Goal: Information Seeking & Learning: Learn about a topic

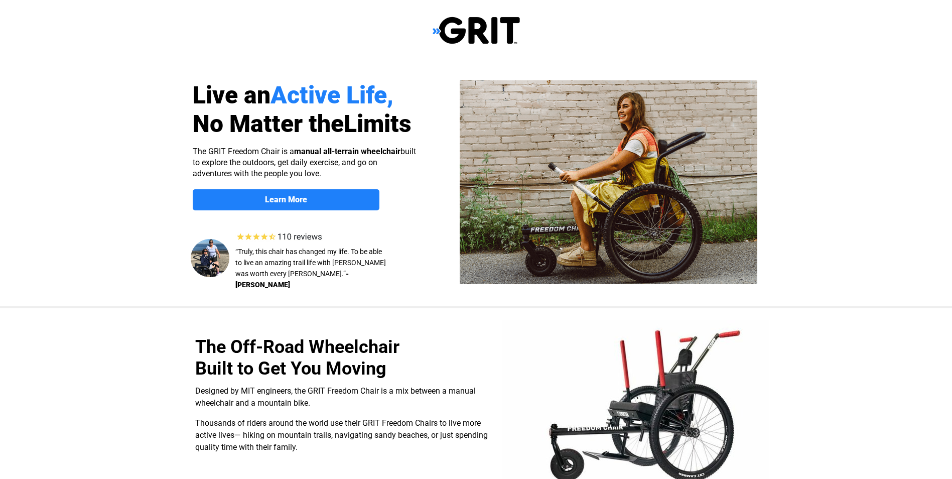
select select "US"
click at [285, 200] on strong "Learn More" at bounding box center [286, 200] width 42 height 10
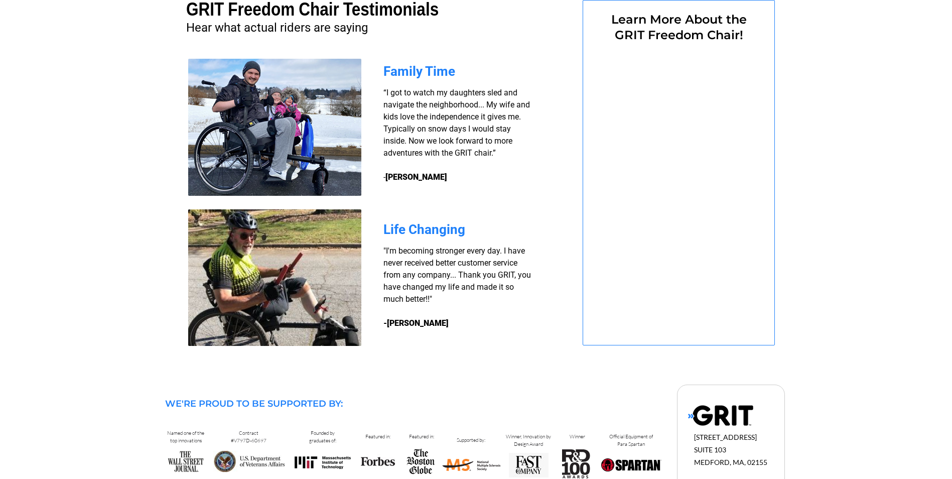
select select "US"
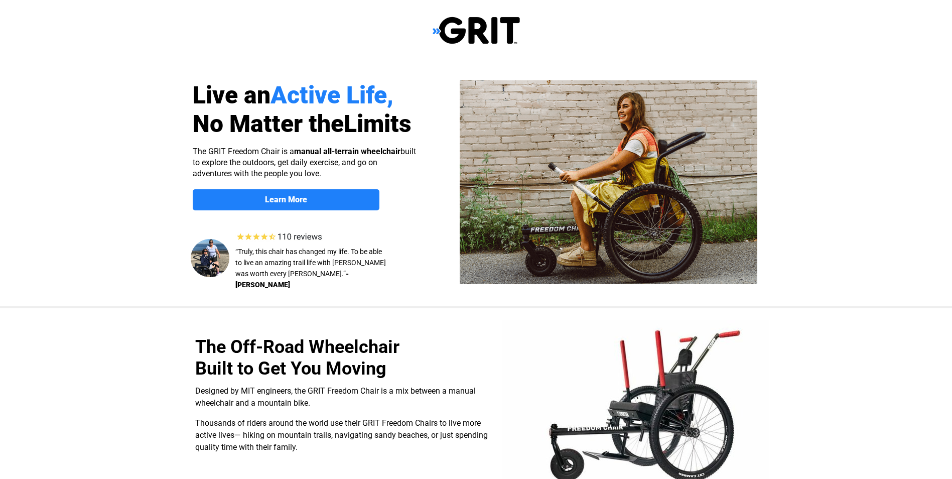
click at [435, 30] on img at bounding box center [476, 30] width 87 height 29
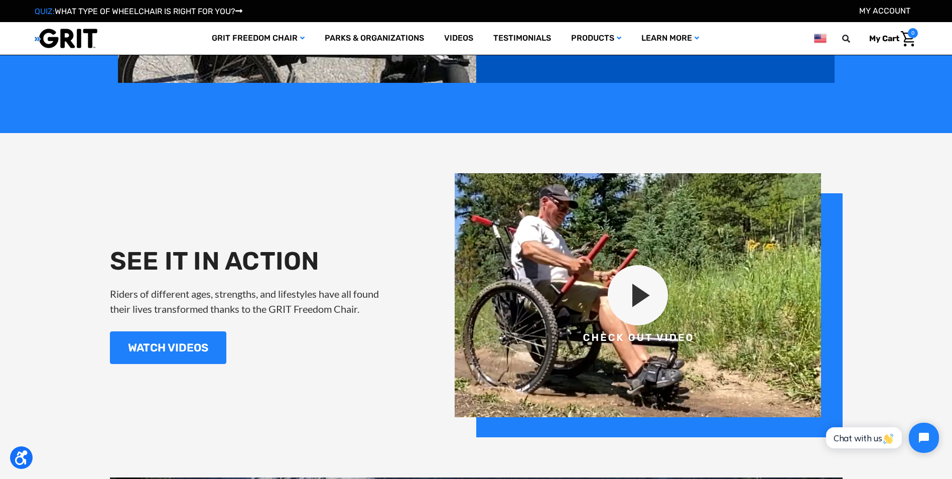
scroll to position [1154, 0]
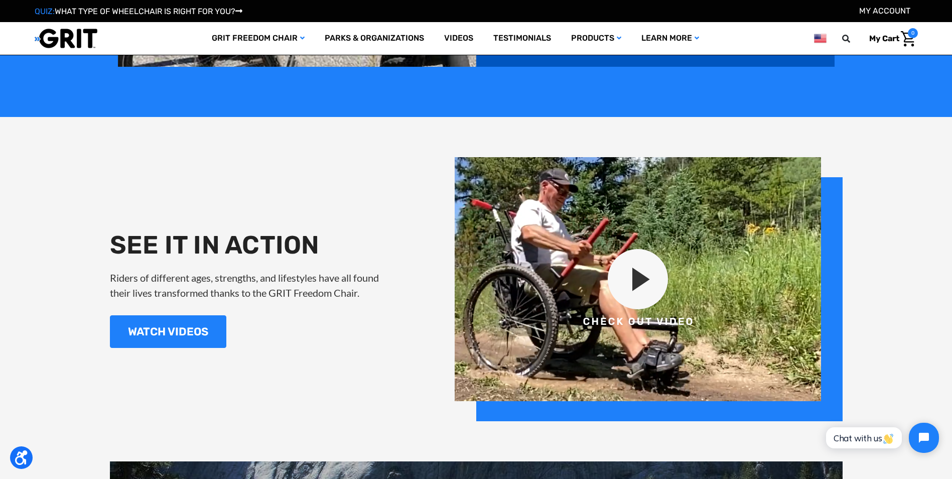
click at [632, 265] on img at bounding box center [649, 289] width 388 height 264
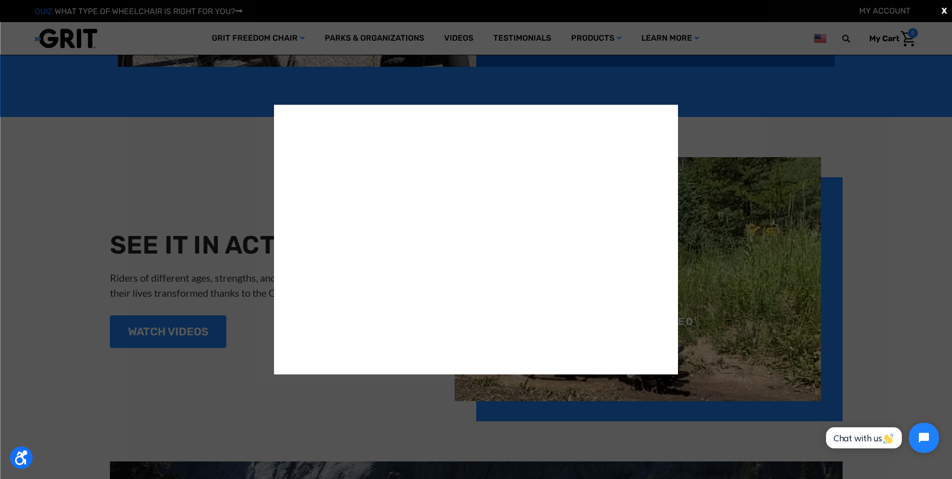
click at [832, 135] on div "X" at bounding box center [476, 239] width 952 height 479
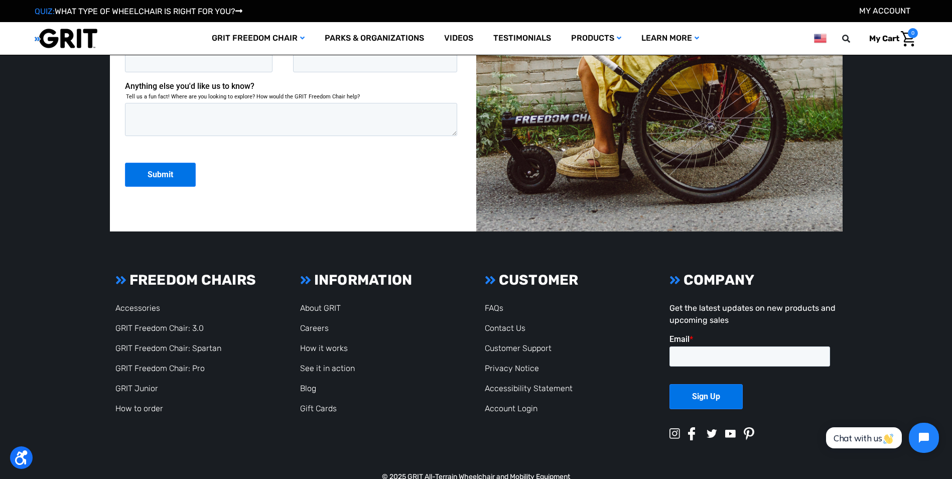
scroll to position [2710, 0]
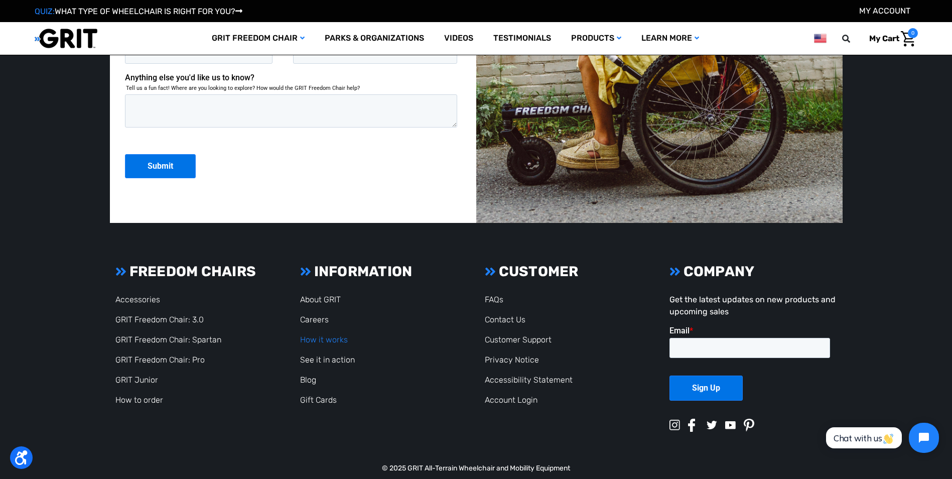
click at [334, 341] on link "How it works" at bounding box center [324, 340] width 48 height 10
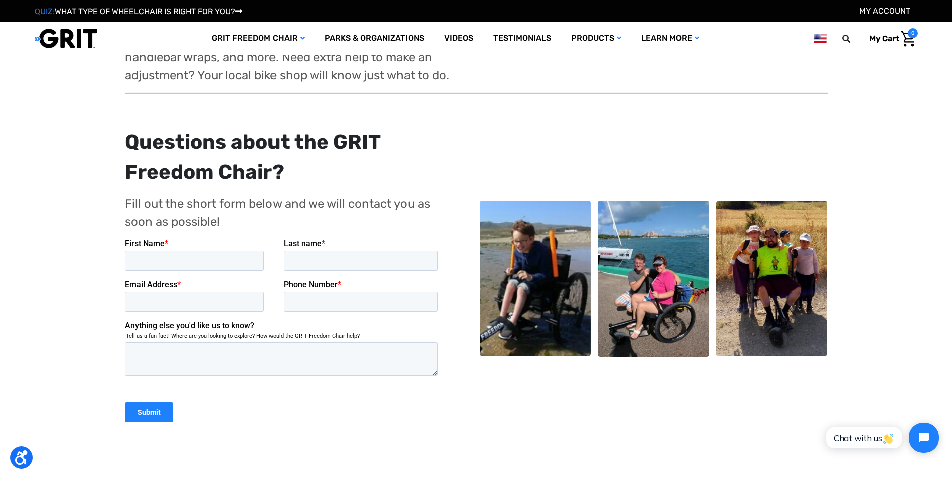
scroll to position [2107, 0]
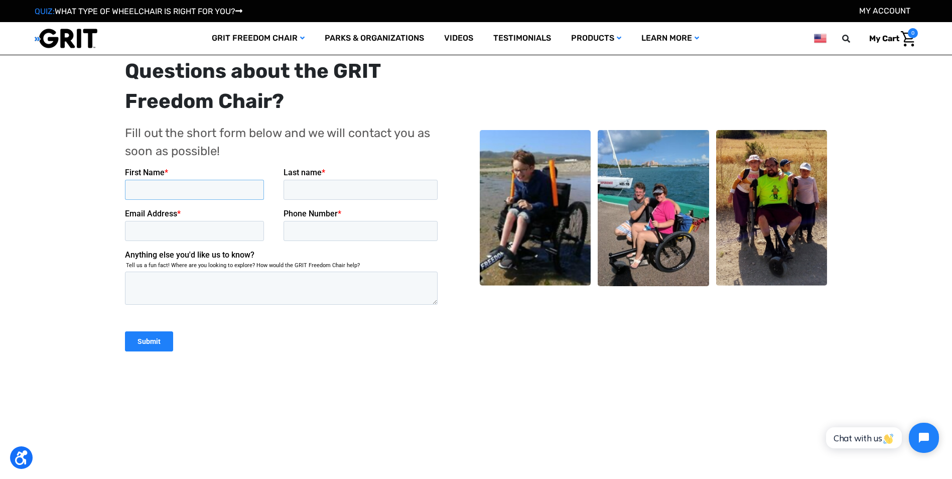
click at [140, 197] on input "First Name *" at bounding box center [193, 190] width 139 height 20
type input "Jamie"
click at [314, 176] on span "Last name" at bounding box center [302, 173] width 38 height 10
click at [314, 180] on input "Last name *" at bounding box center [360, 190] width 155 height 20
click at [308, 187] on input "Last name *" at bounding box center [360, 190] width 155 height 20
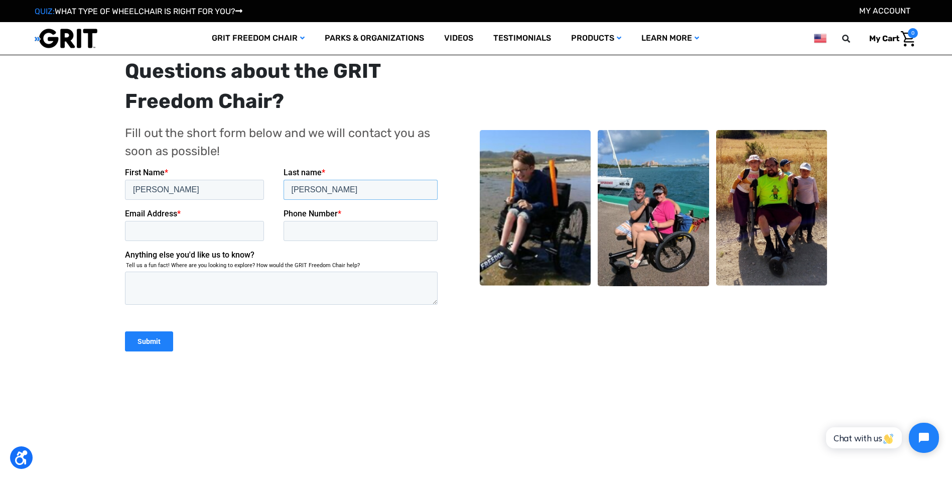
type input "Brach"
click at [163, 233] on input "Email Address *" at bounding box center [193, 231] width 139 height 20
type input "jbrach@bryanmanor.info"
click at [310, 239] on input "Phone Number *" at bounding box center [360, 231] width 155 height 20
type input "16189183770"
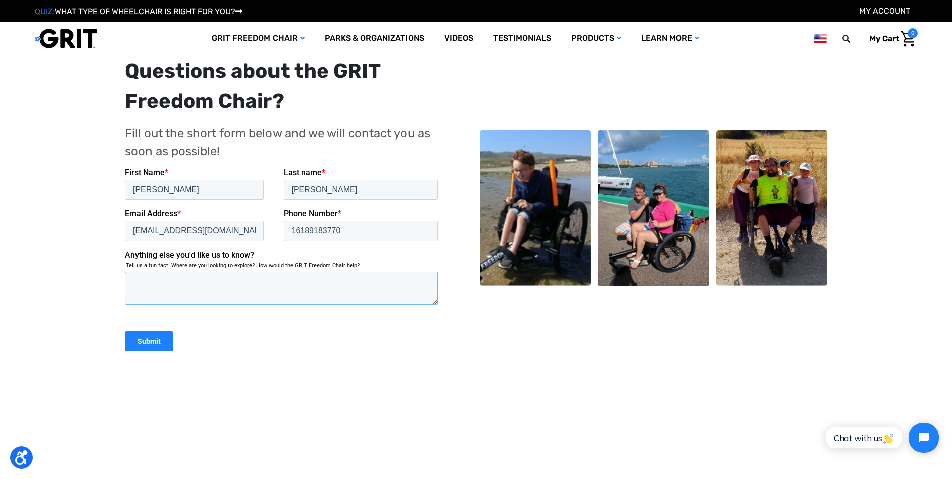
click at [168, 294] on textarea "Anything else you'd like us to know?" at bounding box center [280, 287] width 313 height 33
type textarea "Is this covered by insurance?"
click at [165, 332] on input "Submit" at bounding box center [148, 341] width 48 height 20
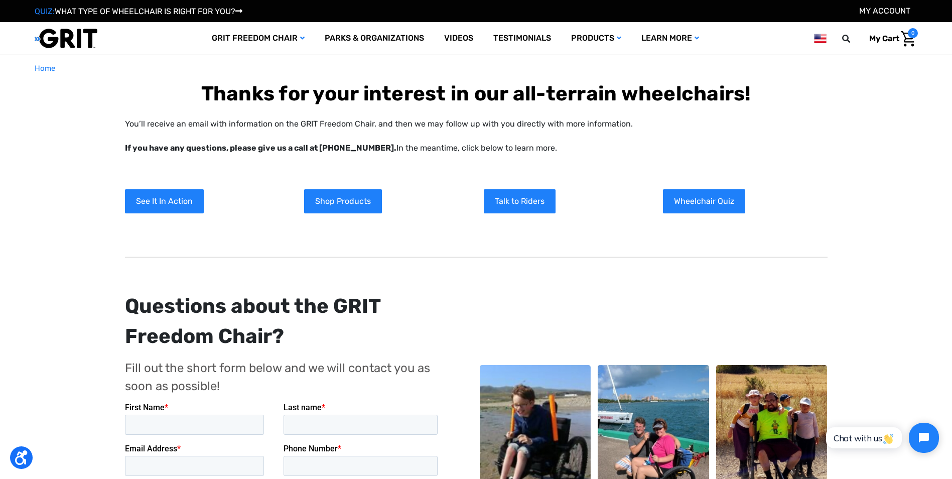
click at [663, 120] on p "You’ll receive an email with information on the GRIT Freedom Chair, and then we…" at bounding box center [476, 136] width 702 height 36
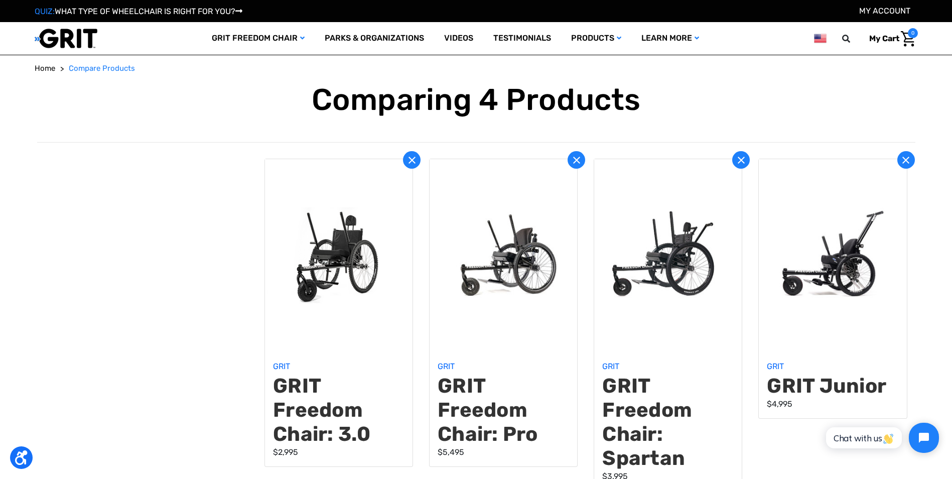
click at [905, 163] on icon at bounding box center [906, 160] width 12 height 12
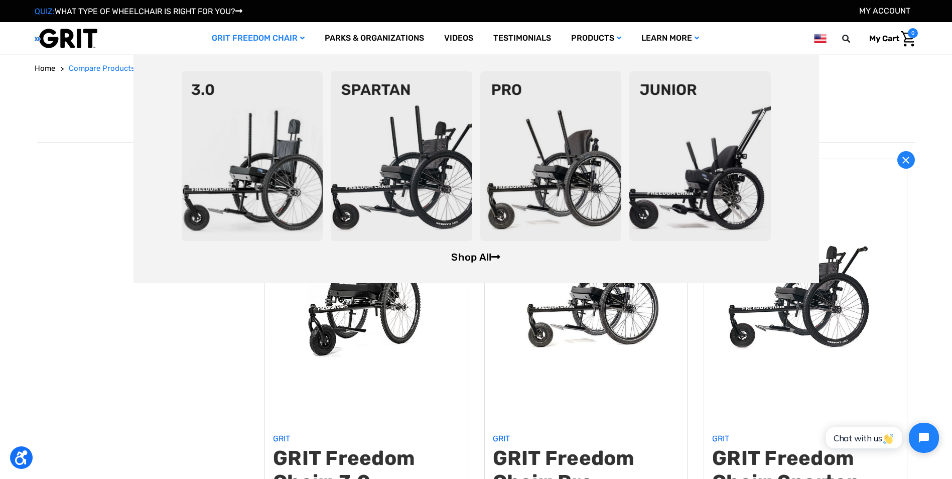
click at [471, 253] on link "Shop All" at bounding box center [475, 257] width 49 height 12
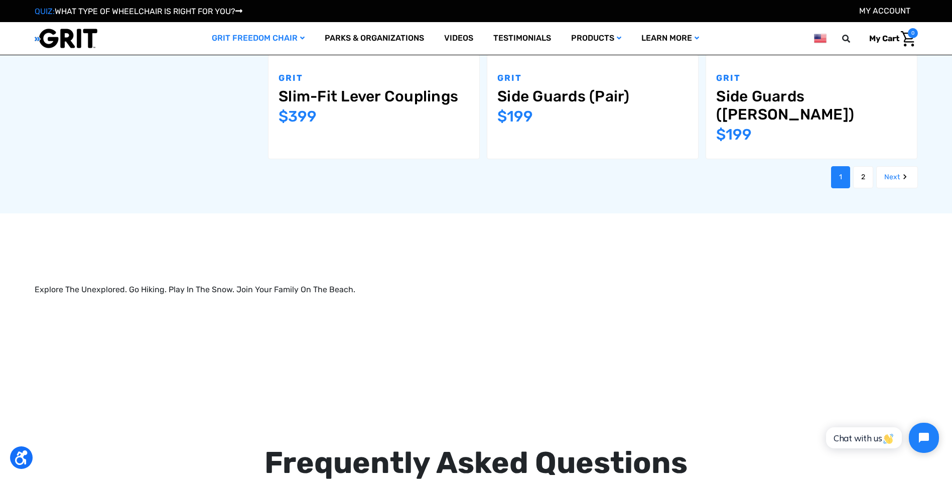
scroll to position [1405, 0]
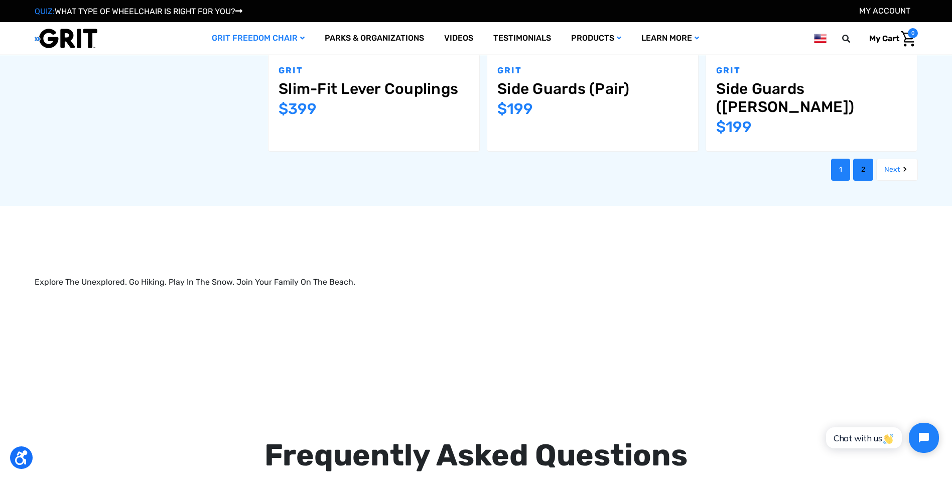
click at [859, 159] on link "2" at bounding box center [863, 170] width 20 height 22
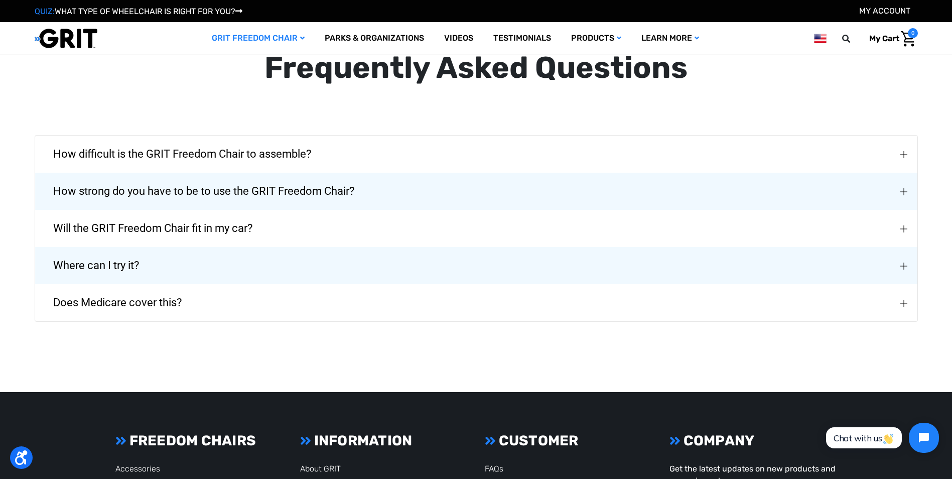
scroll to position [1806, 0]
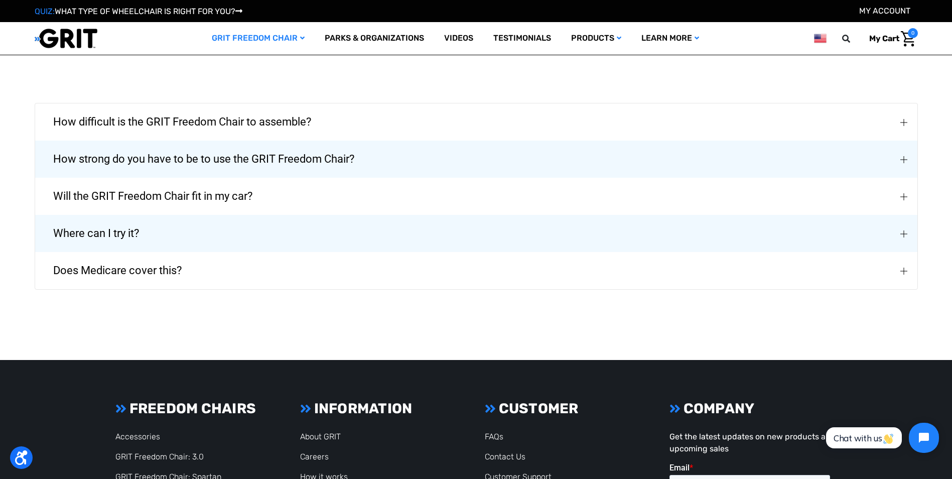
click at [893, 159] on button "How strong do you have to be to use the GRIT Freedom Chair?" at bounding box center [476, 158] width 882 height 37
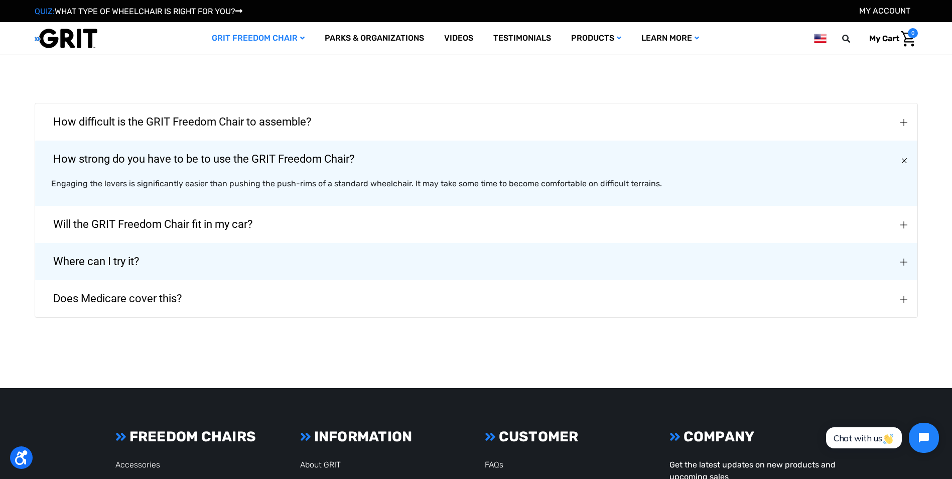
click at [901, 122] on img "How difficult is the GRIT Freedom Chair to assemble?" at bounding box center [903, 122] width 7 height 7
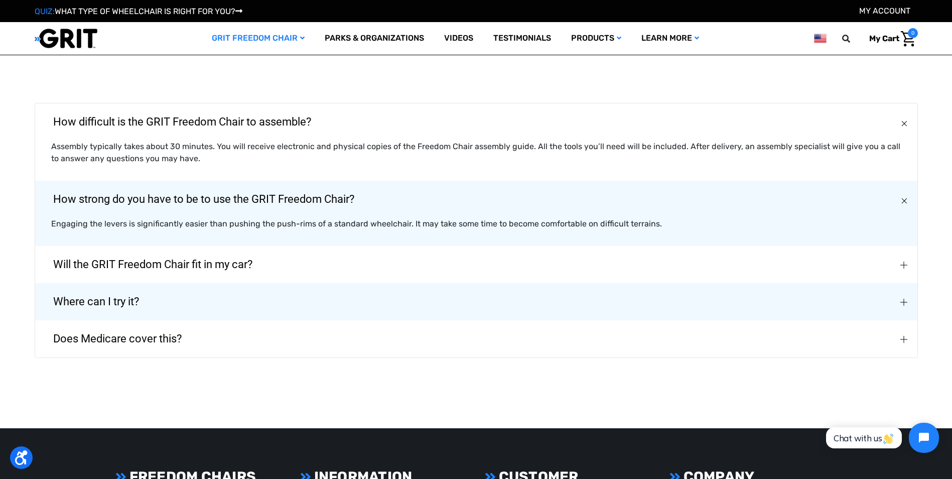
click at [902, 262] on img "Will the GRIT Freedom Chair fit in my car?" at bounding box center [903, 264] width 7 height 7
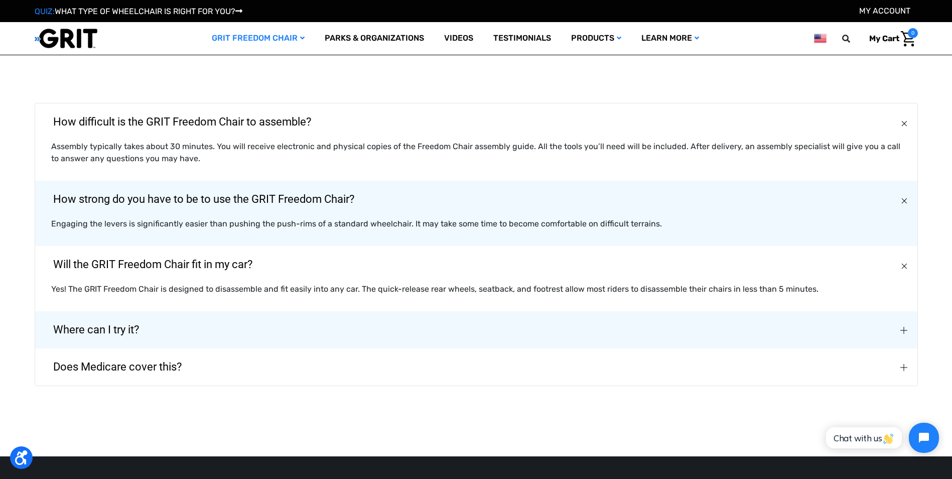
click at [906, 331] on img "Where can I try it?" at bounding box center [903, 330] width 7 height 7
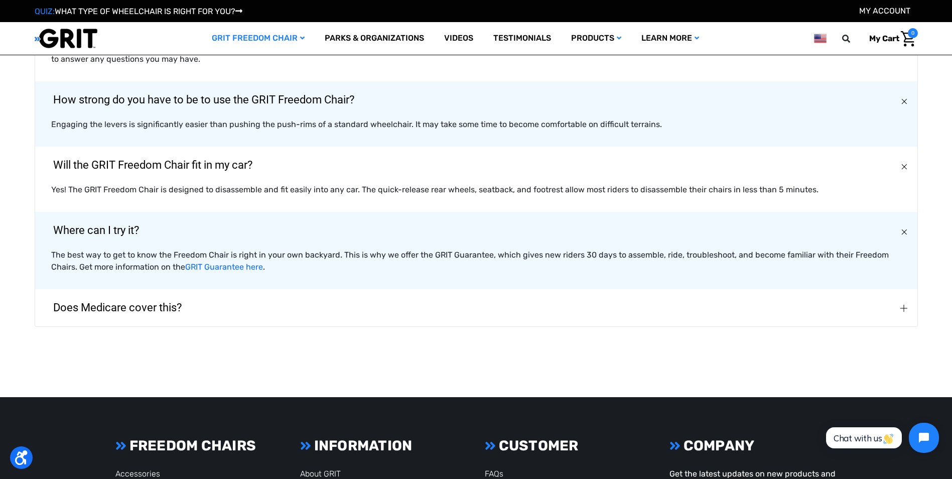
scroll to position [1907, 0]
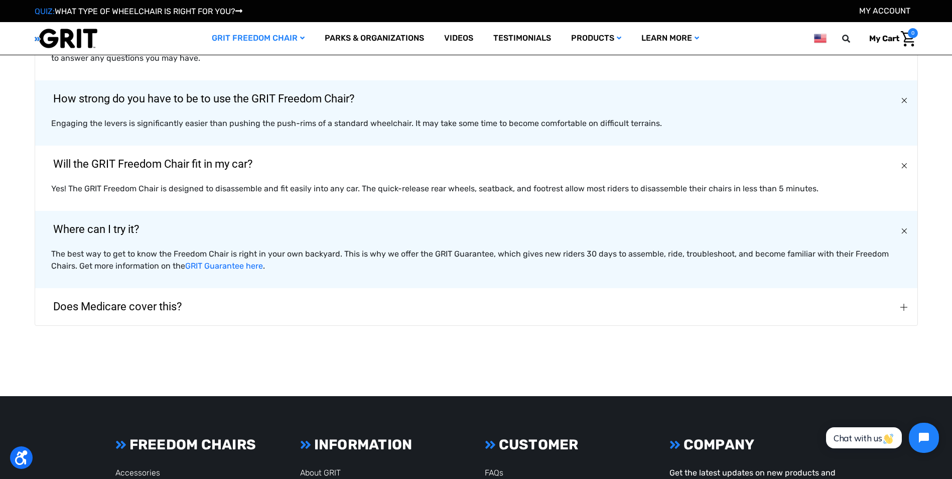
click at [903, 308] on img "Does Medicare cover this?" at bounding box center [903, 307] width 7 height 7
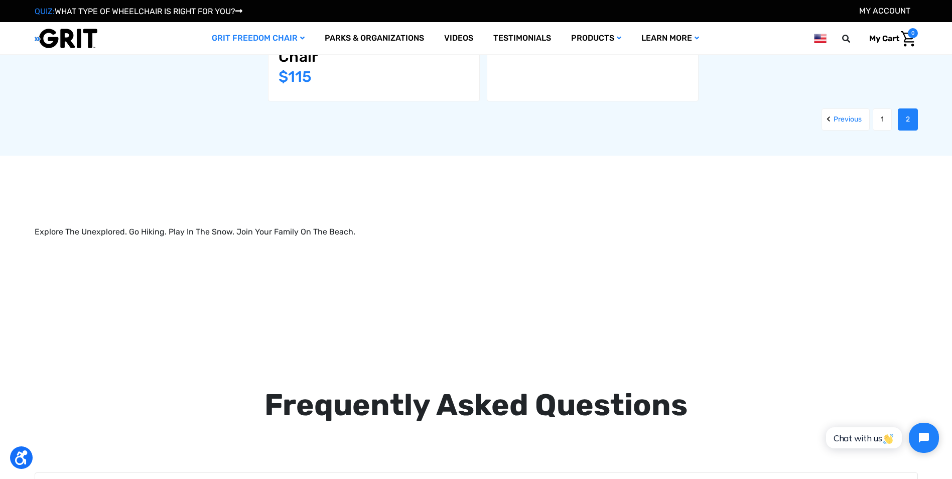
scroll to position [1305, 0]
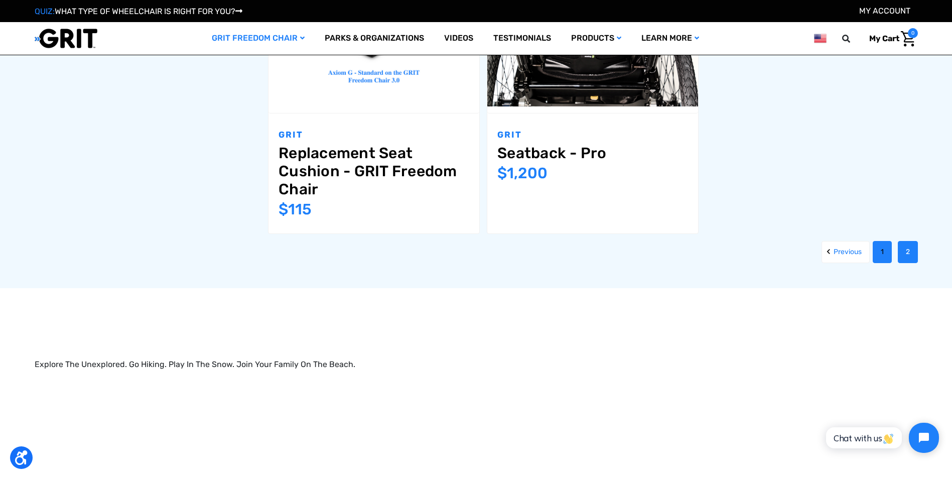
click at [881, 251] on link "1" at bounding box center [882, 252] width 19 height 22
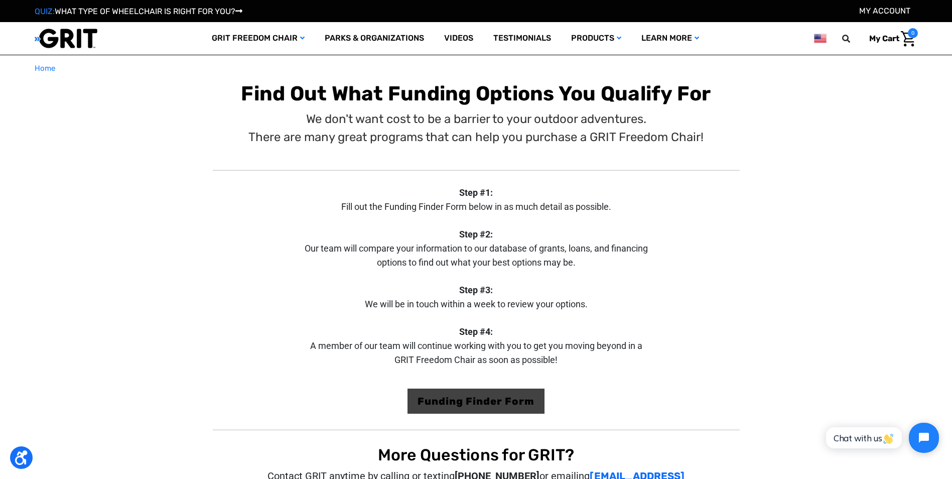
click at [487, 398] on link "Funding Finder Form" at bounding box center [475, 400] width 137 height 25
